Goal: Find specific page/section: Find specific page/section

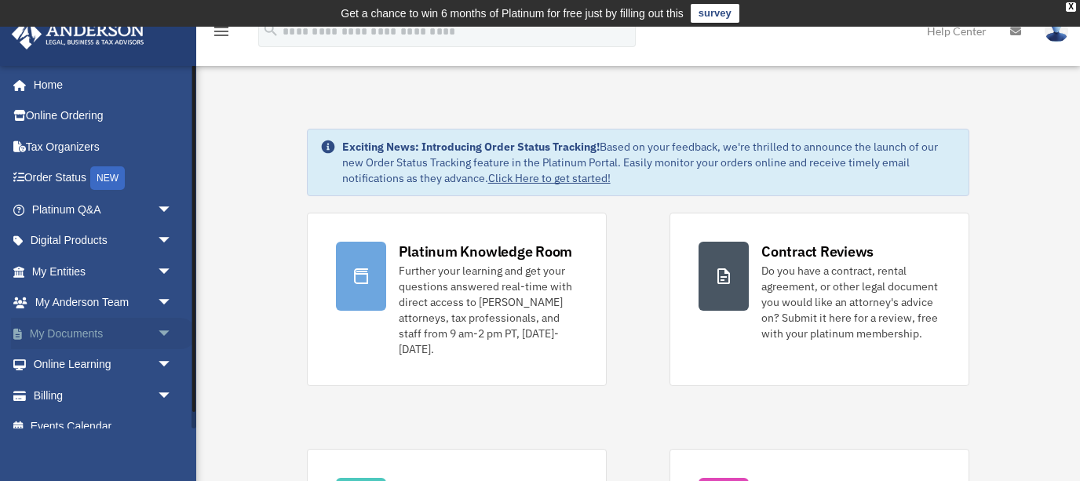
click at [57, 333] on link "My Documents arrow_drop_down" at bounding box center [103, 333] width 185 height 31
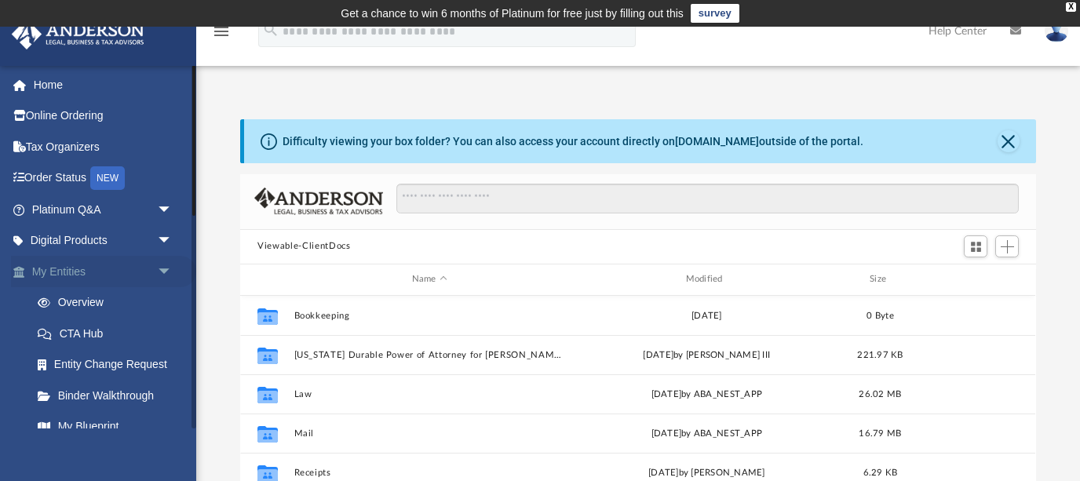
click at [164, 266] on span "arrow_drop_down" at bounding box center [172, 272] width 31 height 32
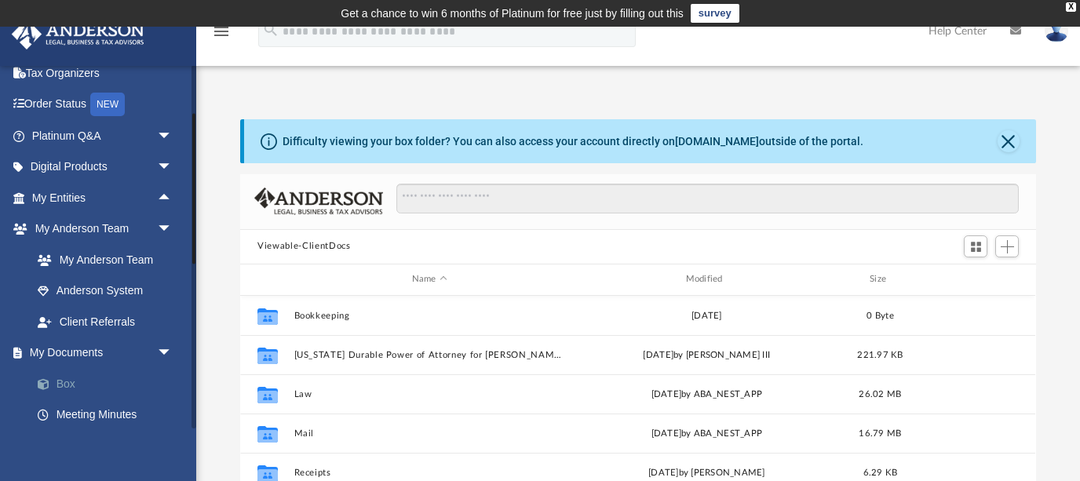
scroll to position [148, 0]
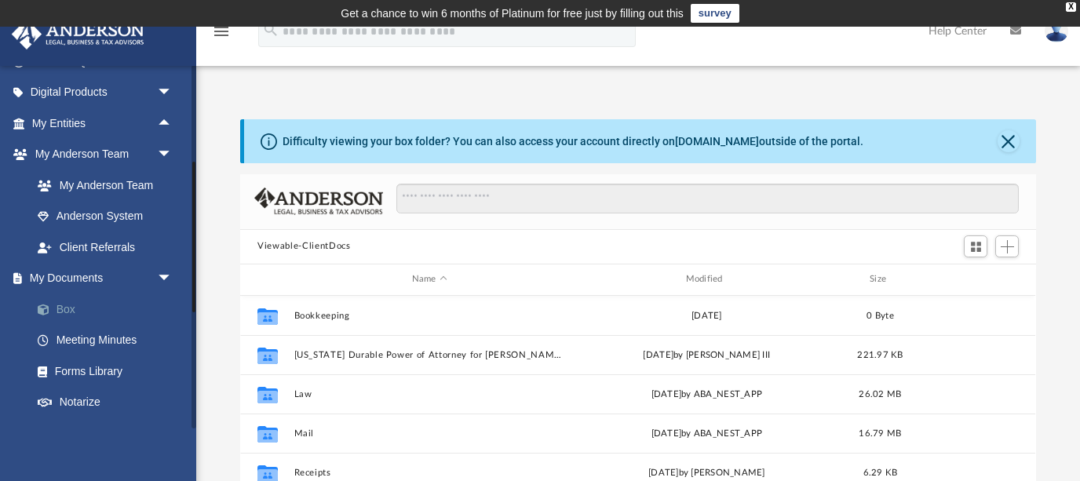
click at [55, 305] on span at bounding box center [51, 310] width 10 height 11
click at [1072, 4] on div "X" at bounding box center [1071, 6] width 10 height 9
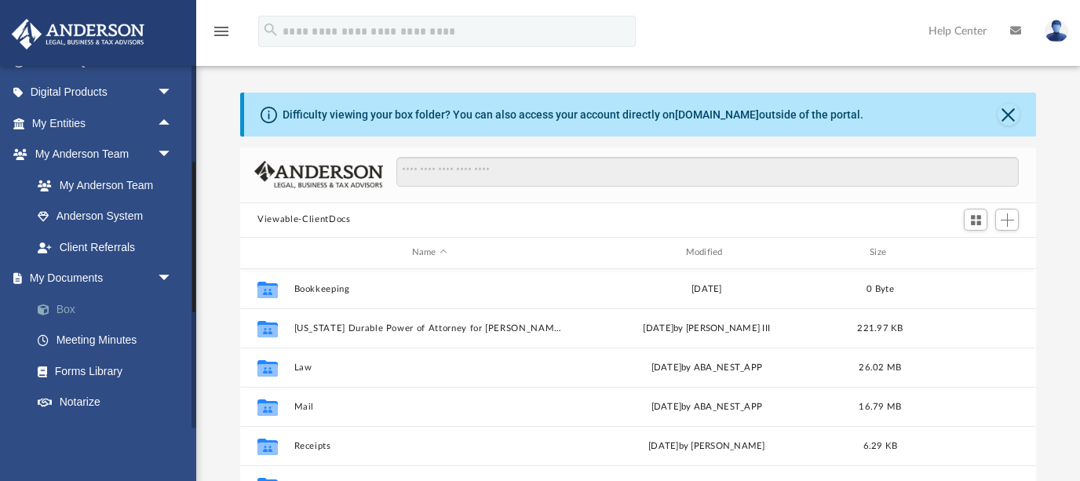
click at [57, 309] on link "Box" at bounding box center [109, 309] width 174 height 31
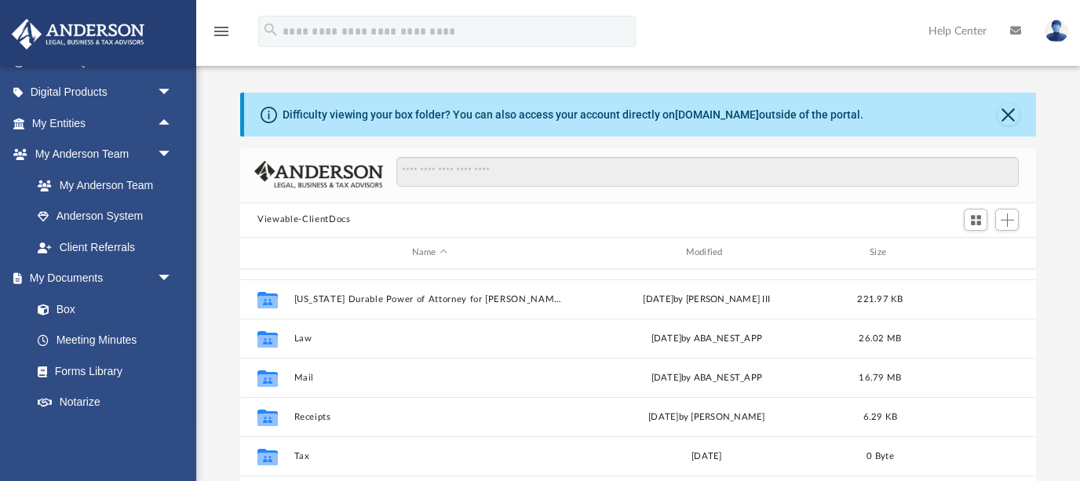
scroll to position [53, 0]
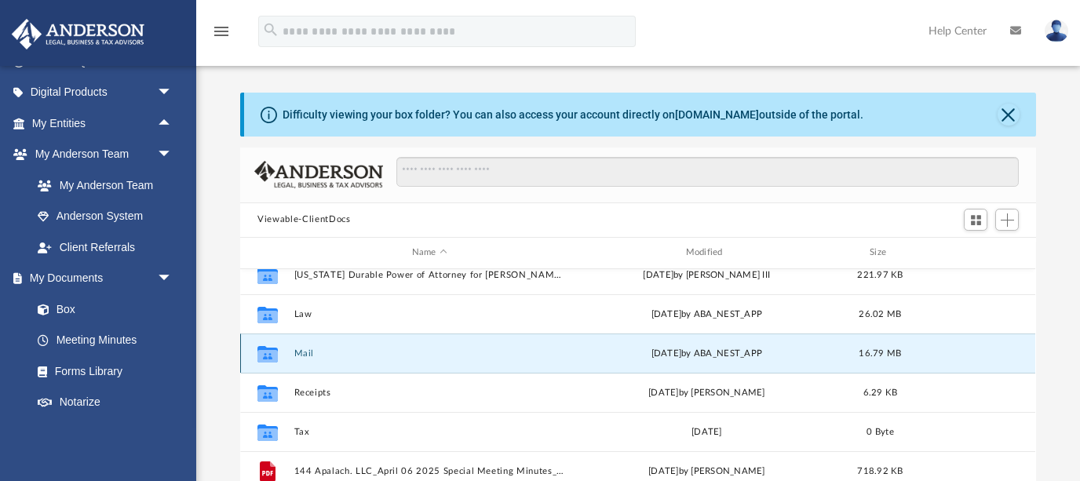
click at [299, 349] on button "Mail" at bounding box center [429, 353] width 271 height 10
click at [276, 352] on icon "grid" at bounding box center [267, 355] width 20 height 13
click at [323, 350] on button "Mail" at bounding box center [429, 353] width 271 height 10
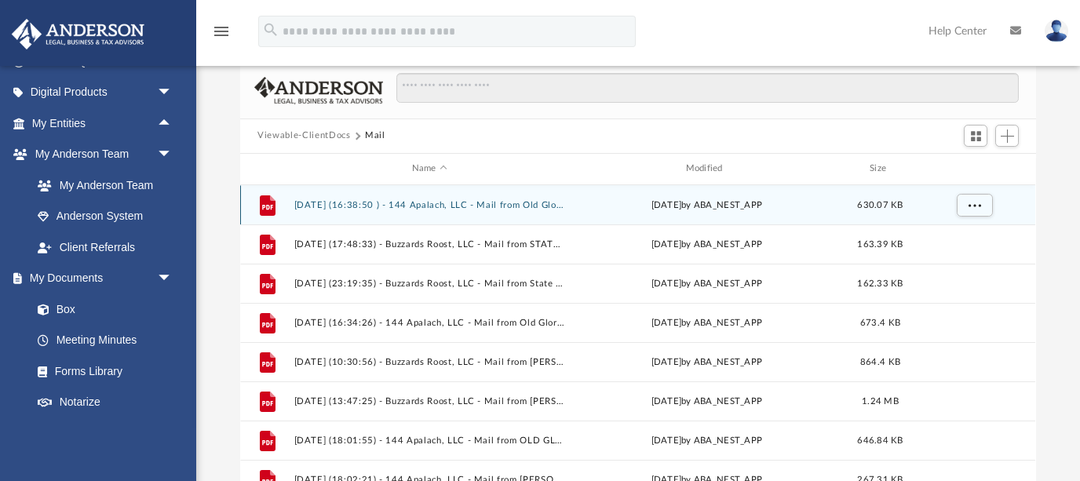
scroll to position [0, 0]
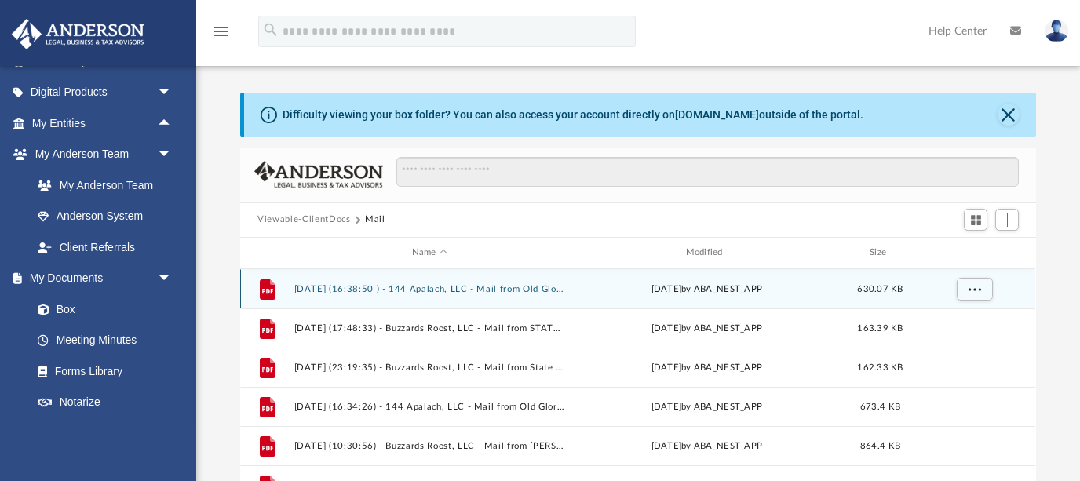
click at [276, 293] on icon "File" at bounding box center [267, 288] width 25 height 25
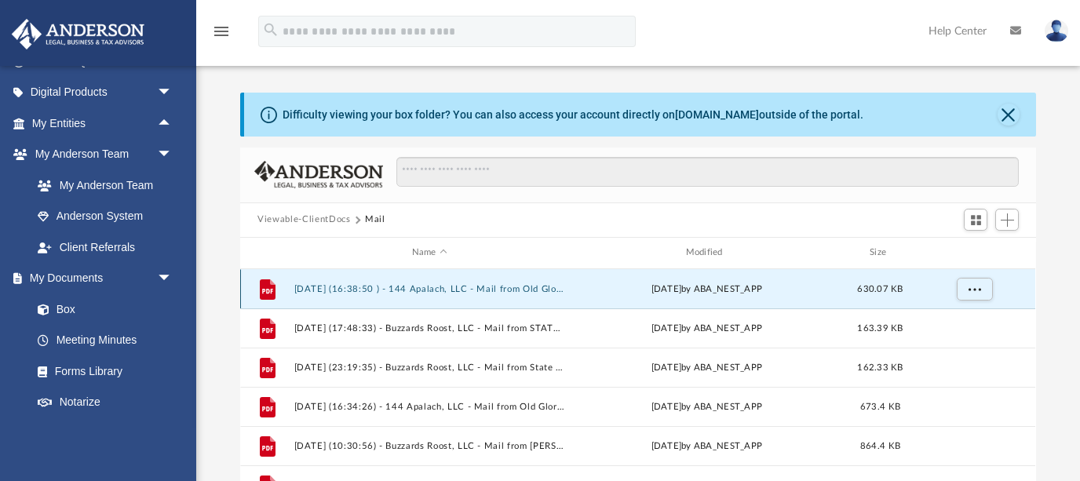
click at [269, 292] on icon "grid" at bounding box center [267, 290] width 11 height 5
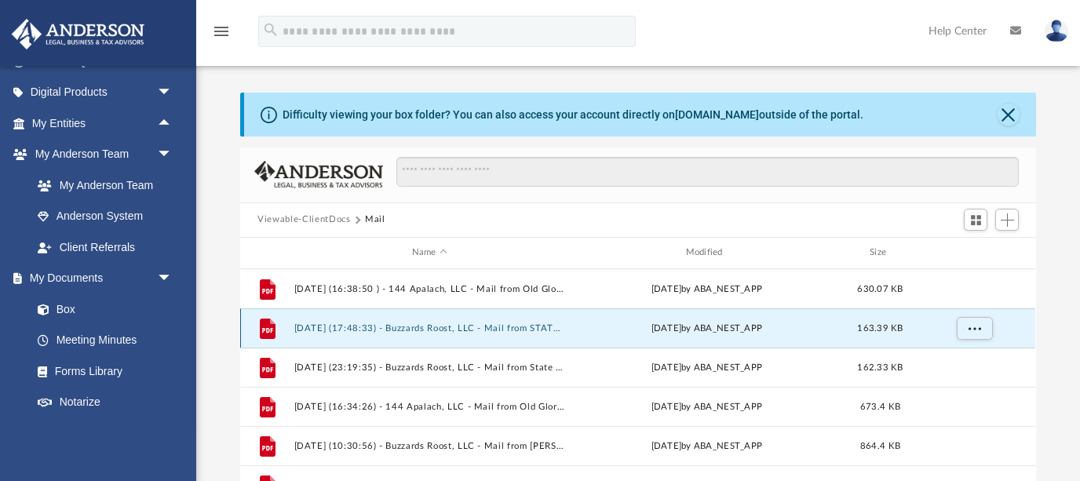
click at [503, 330] on button "2024.06.12 (17:48:33) - Buzzards Roost, LLC - Mail from STATE OF TENNESSEE DEPA…" at bounding box center [429, 328] width 271 height 10
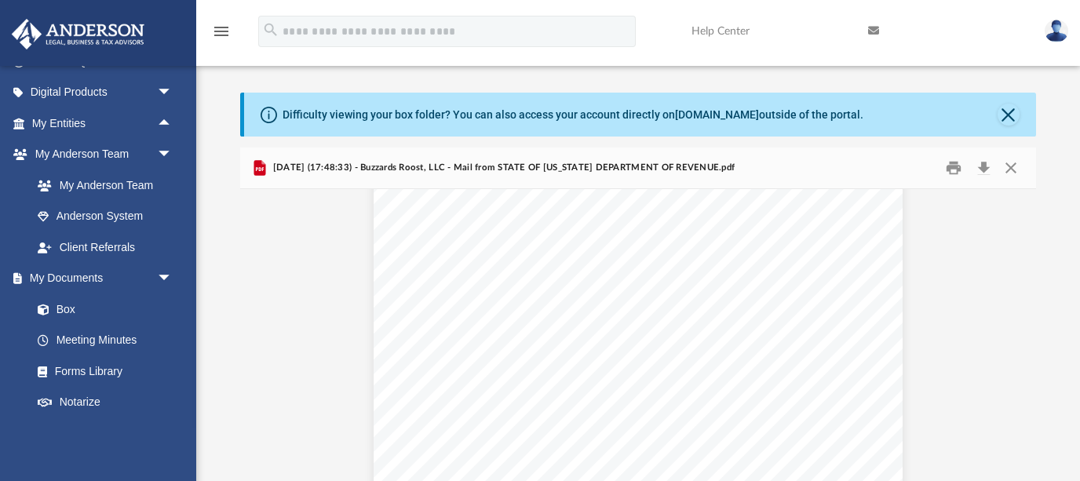
scroll to position [115, 0]
click at [1012, 169] on button "Close" at bounding box center [1011, 167] width 28 height 24
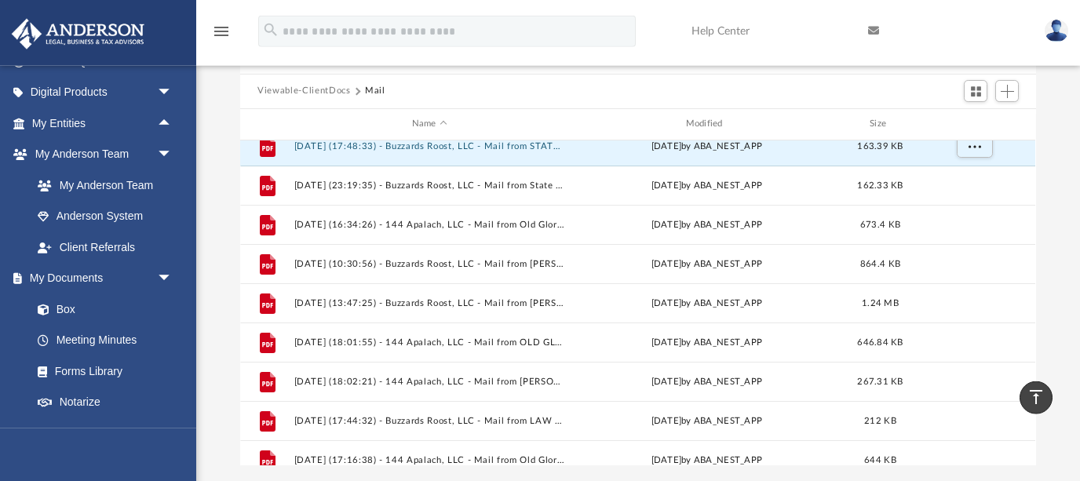
scroll to position [0, 0]
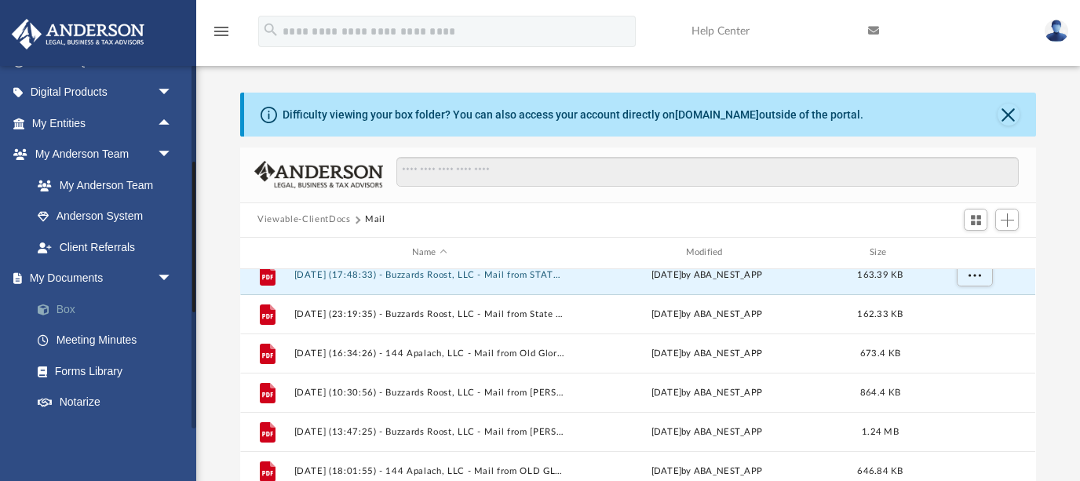
click at [56, 303] on link "Box" at bounding box center [109, 309] width 174 height 31
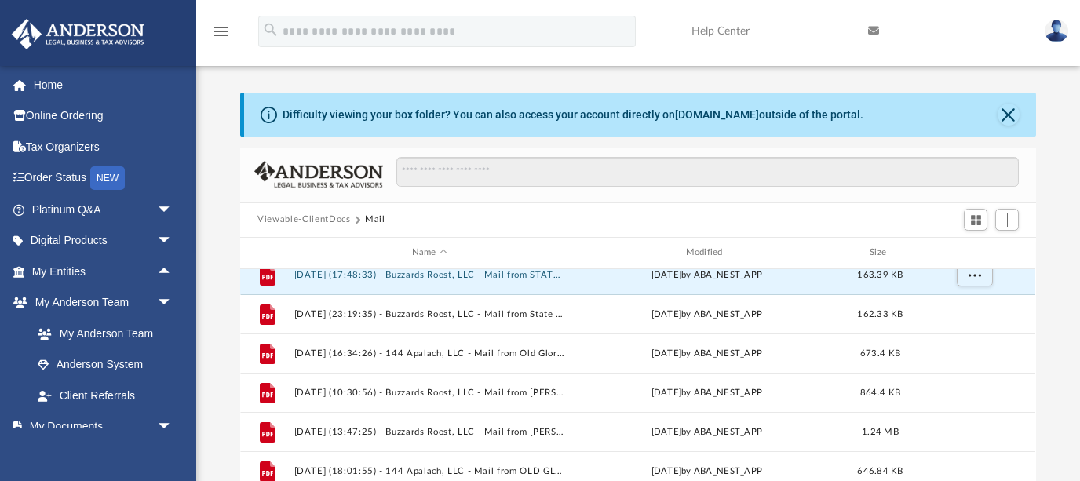
click at [304, 120] on div "Difficulty viewing your box folder? You can also access your account directly o…" at bounding box center [573, 115] width 581 height 16
click at [1009, 114] on button "Close" at bounding box center [1009, 115] width 22 height 22
